Goal: Task Accomplishment & Management: Manage account settings

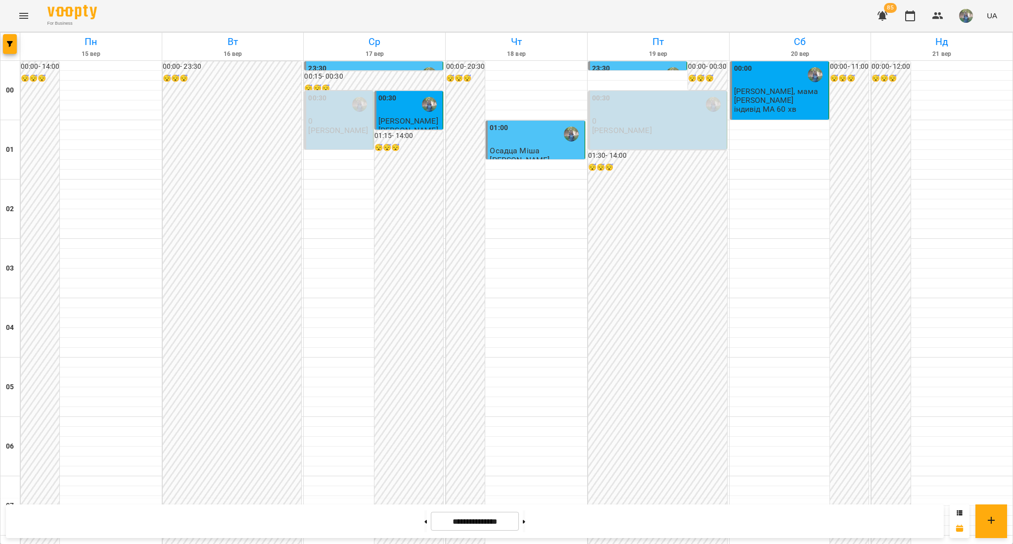
scroll to position [589, 0]
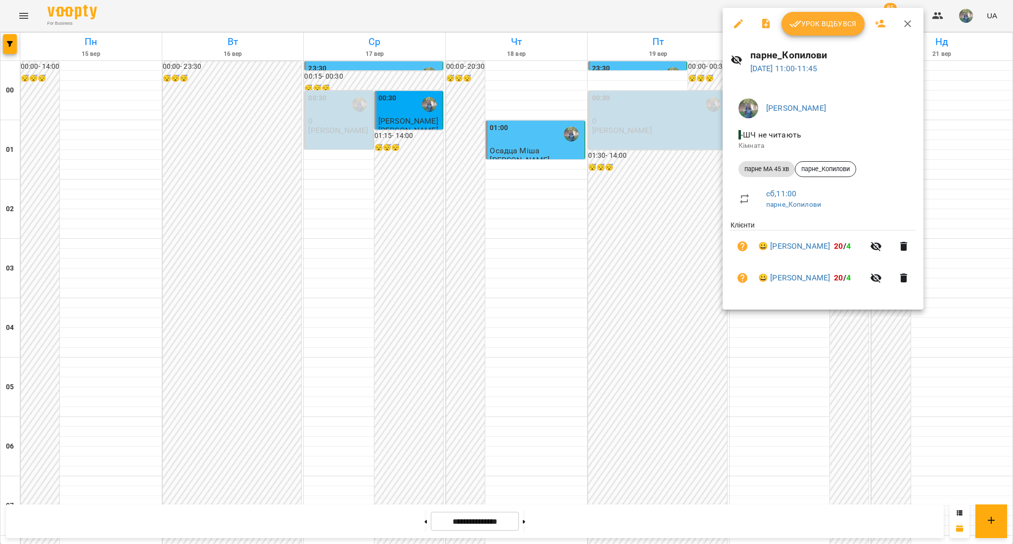
click at [811, 26] on span "Урок відбувся" at bounding box center [822, 24] width 67 height 12
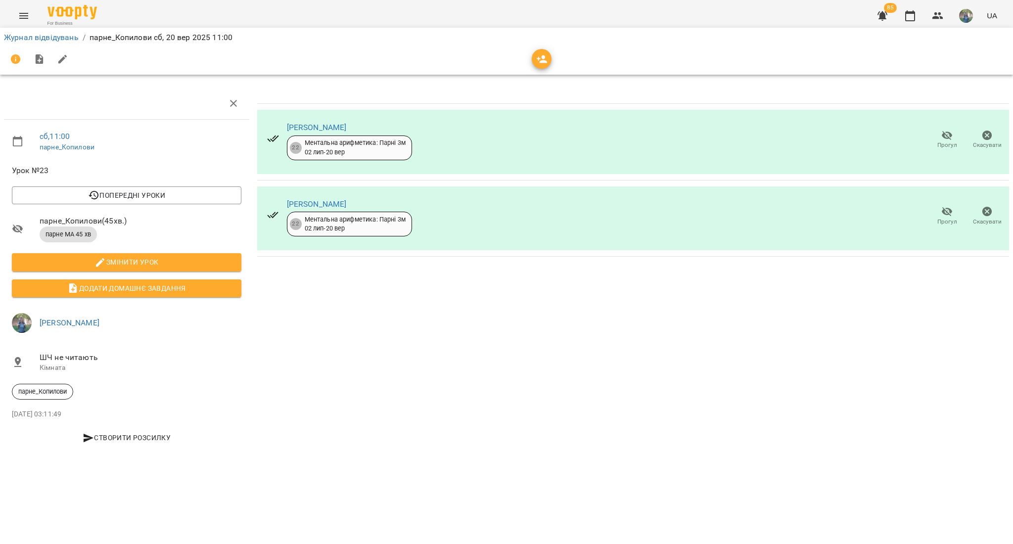
drag, startPoint x: 20, startPoint y: 28, endPoint x: 21, endPoint y: 35, distance: 6.4
click at [21, 28] on div "Журнал відвідувань / парне_Копилови [DATE] 11:00" at bounding box center [506, 51] width 1017 height 51
click at [21, 40] on link "Журнал відвідувань" at bounding box center [41, 37] width 75 height 9
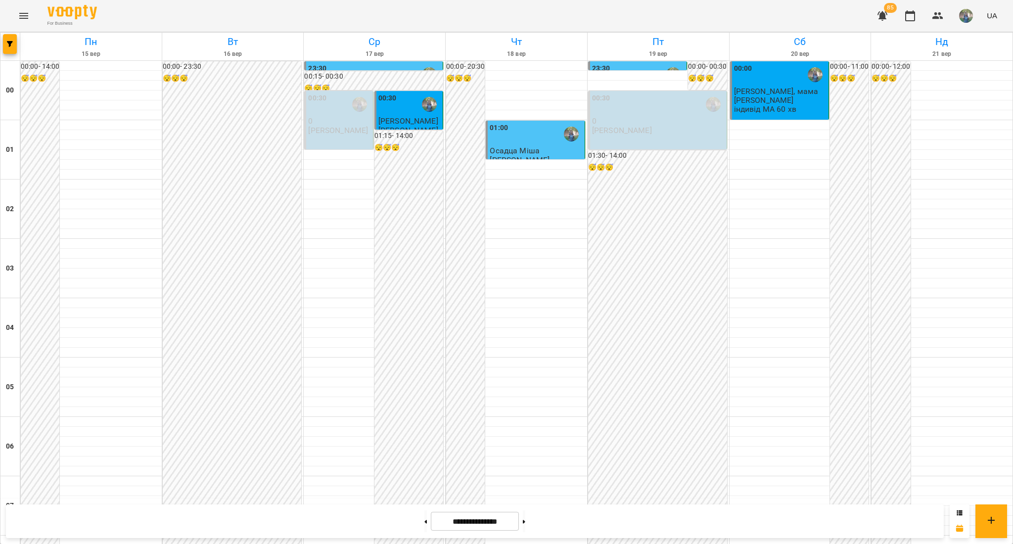
scroll to position [593, 0]
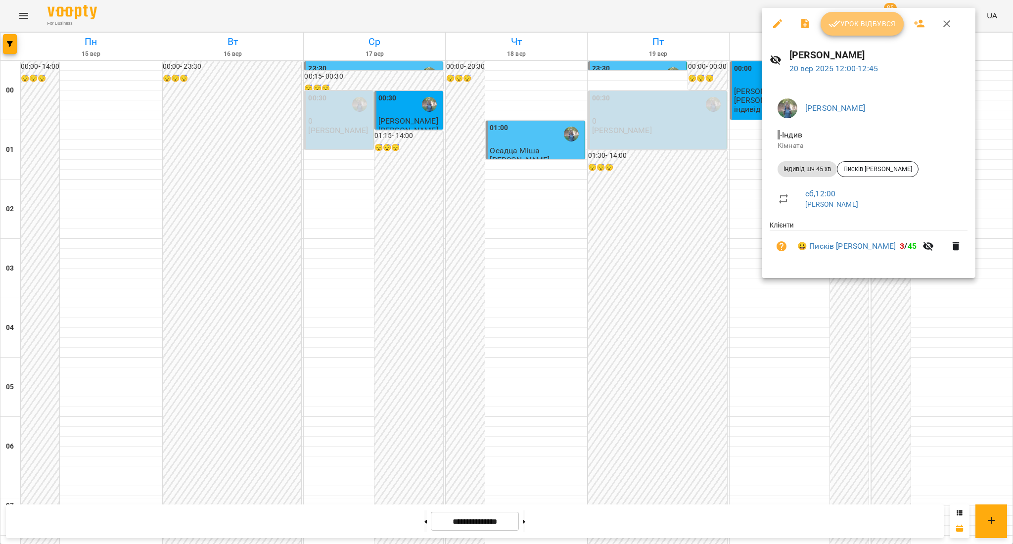
click at [859, 24] on span "Урок відбувся" at bounding box center [861, 24] width 67 height 12
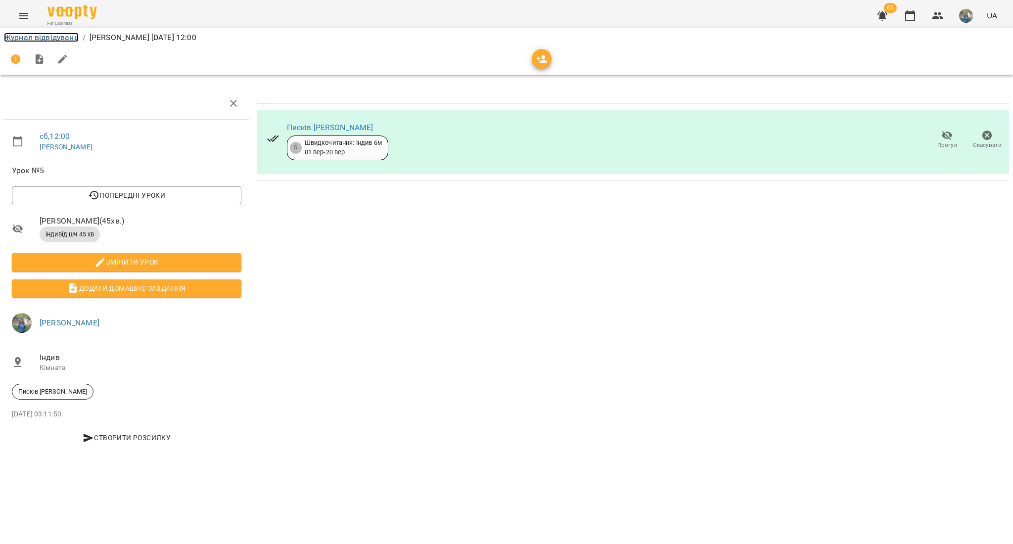
click at [34, 38] on link "Журнал відвідувань" at bounding box center [41, 37] width 75 height 9
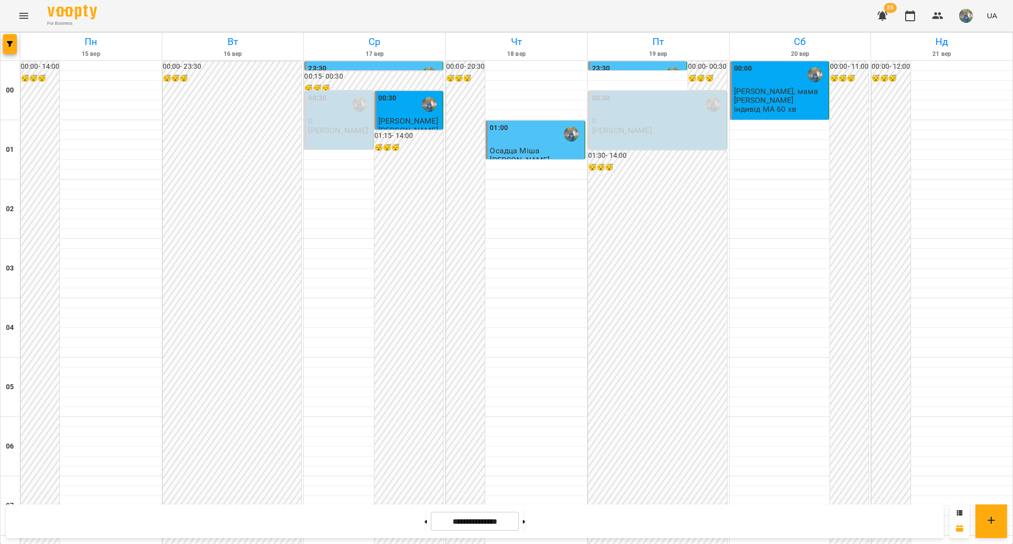
scroll to position [985, 0]
